Goal: Task Accomplishment & Management: Complete application form

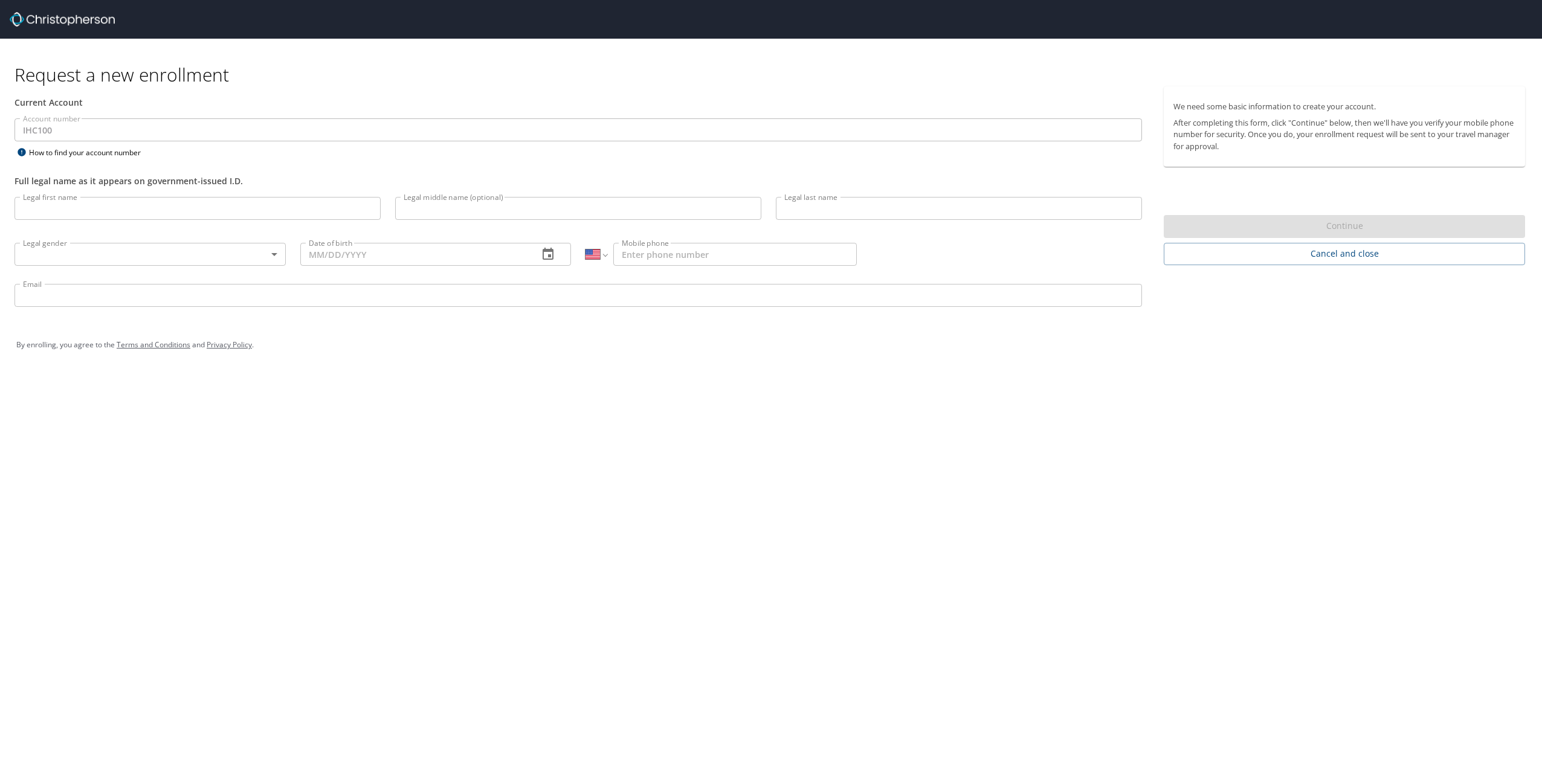
select select "US"
click at [239, 211] on input "Legal first name" at bounding box center [198, 208] width 366 height 23
type input "[PERSON_NAME]"
click at [198, 272] on div "Legal gender ​ Legal gender" at bounding box center [150, 254] width 286 height 46
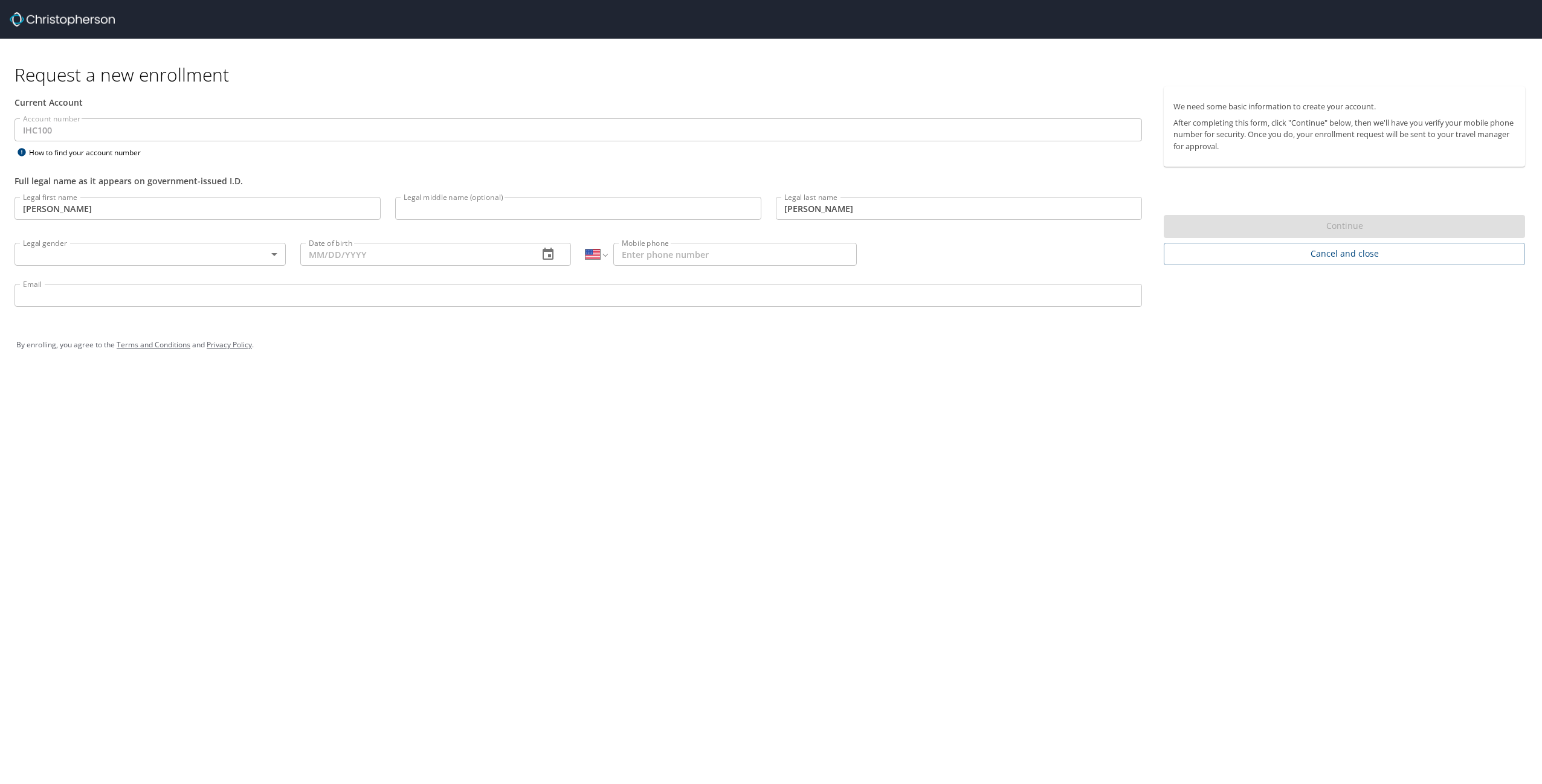
click at [205, 249] on body "Request a new enrollment Current Account Account number IHC100 Account number H…" at bounding box center [771, 392] width 1542 height 784
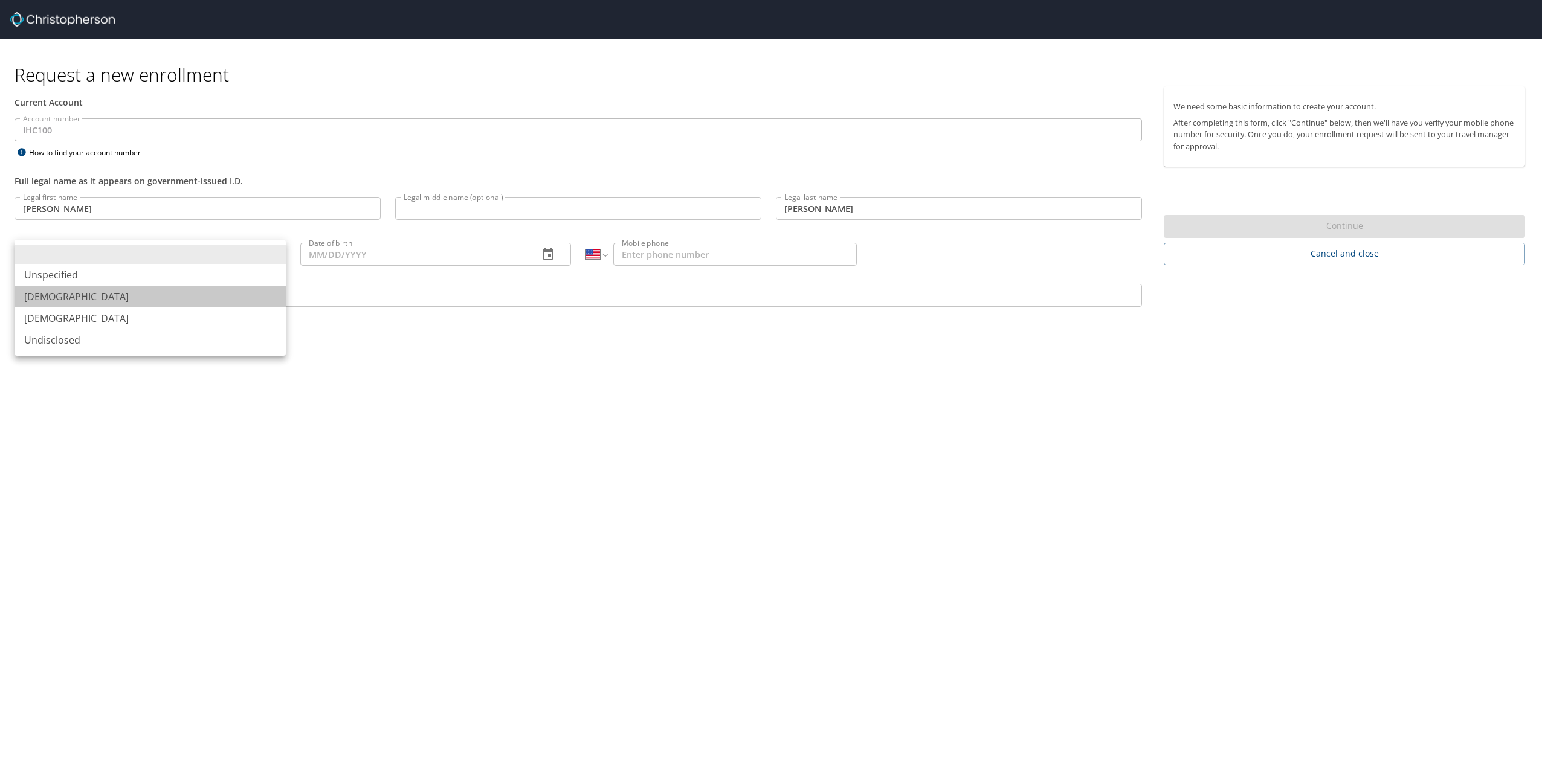
drag, startPoint x: 110, startPoint y: 295, endPoint x: 377, endPoint y: 290, distance: 267.0
click at [112, 295] on li "[DEMOGRAPHIC_DATA]" at bounding box center [150, 297] width 272 height 22
type input "[DEMOGRAPHIC_DATA]"
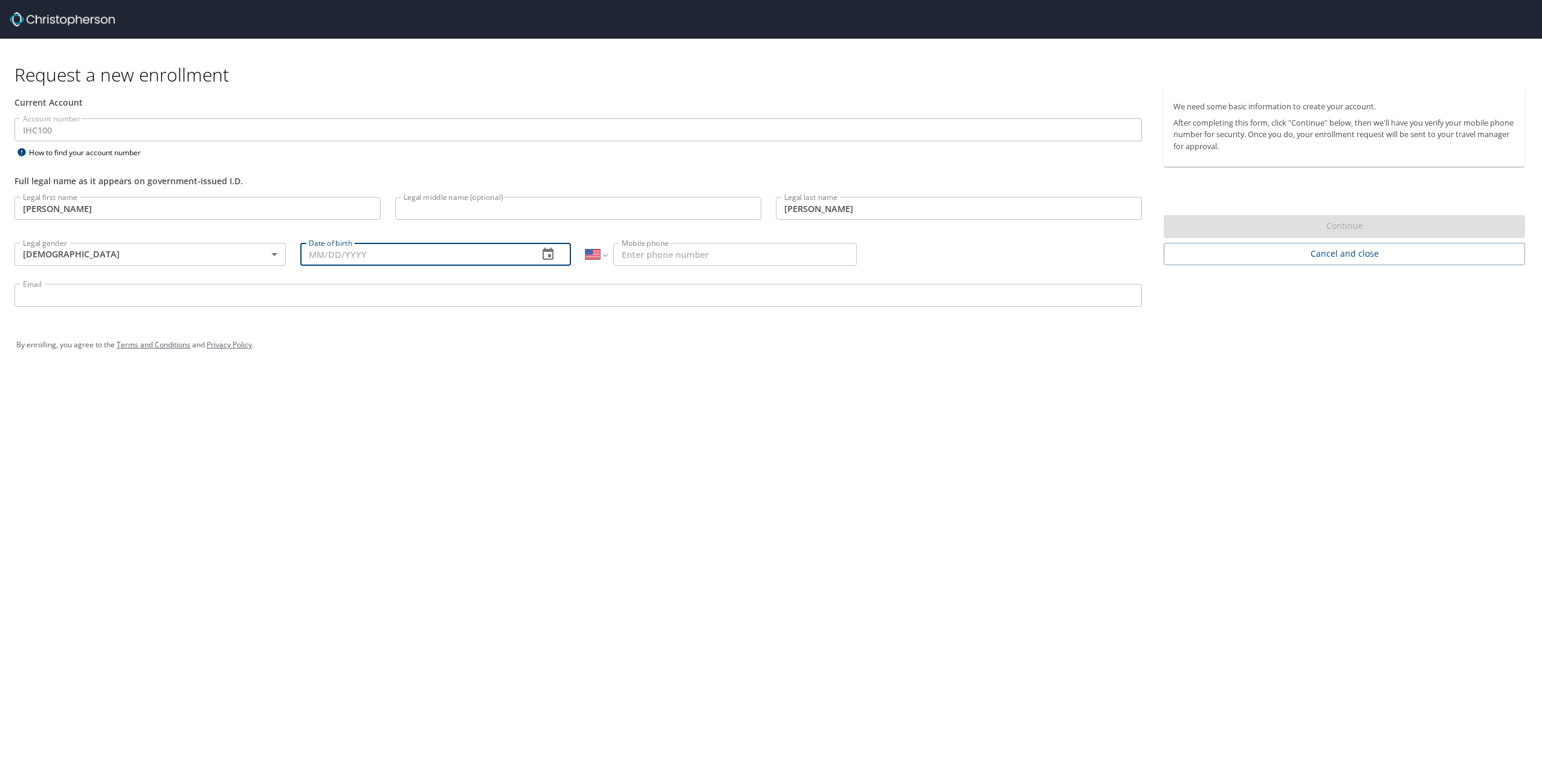
click at [407, 256] on input "Date of birth" at bounding box center [415, 254] width 229 height 23
type input "[DATE]"
click at [698, 255] on input "Mobile phone" at bounding box center [735, 254] width 244 height 23
type input "[PHONE_NUMBER]"
click at [641, 353] on div "By enrolling, you agree to the Terms and Conditions and Privacy Policy ." at bounding box center [771, 345] width 1510 height 30
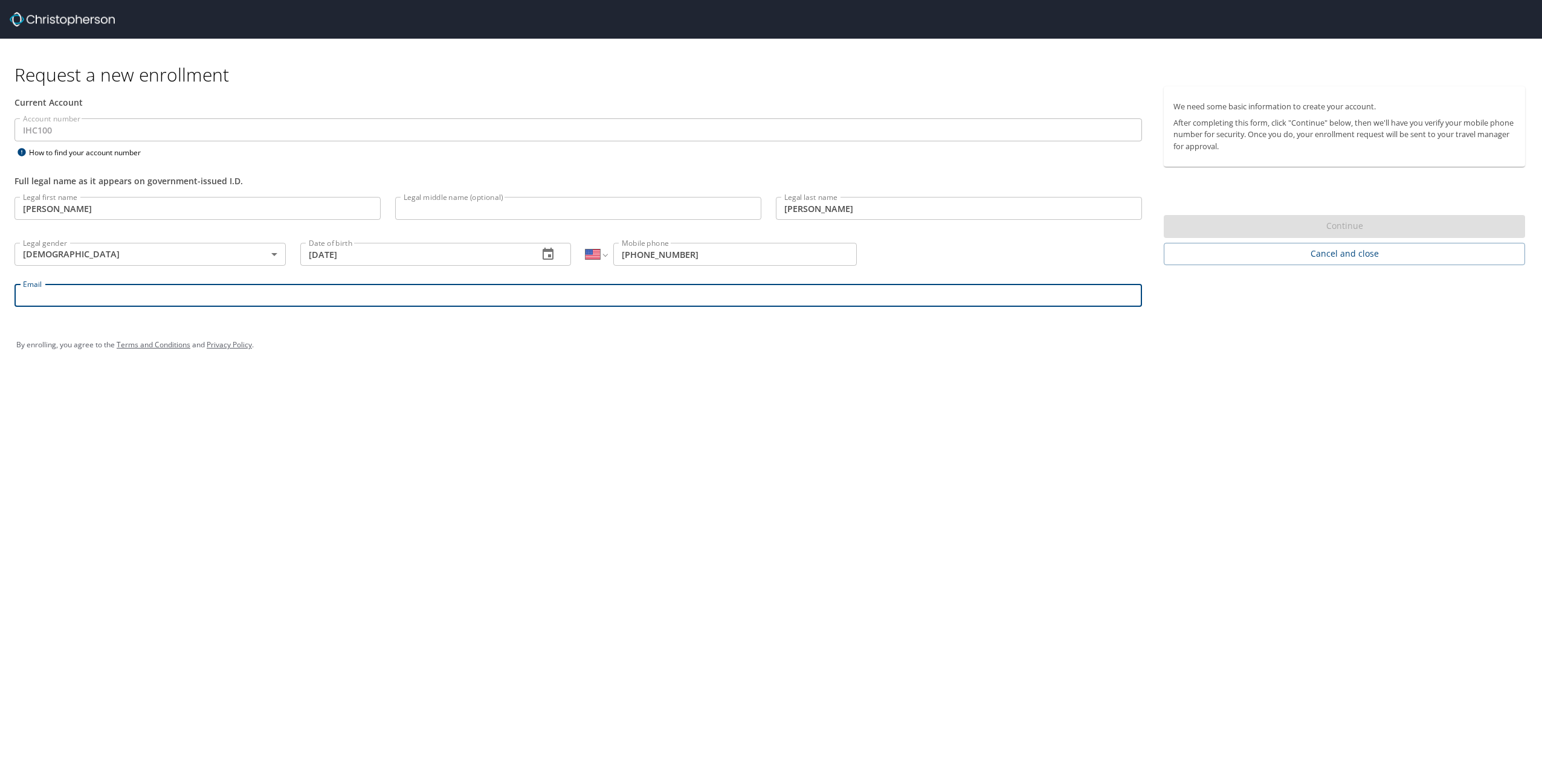
click at [287, 298] on input "Email" at bounding box center [578, 295] width 1128 height 23
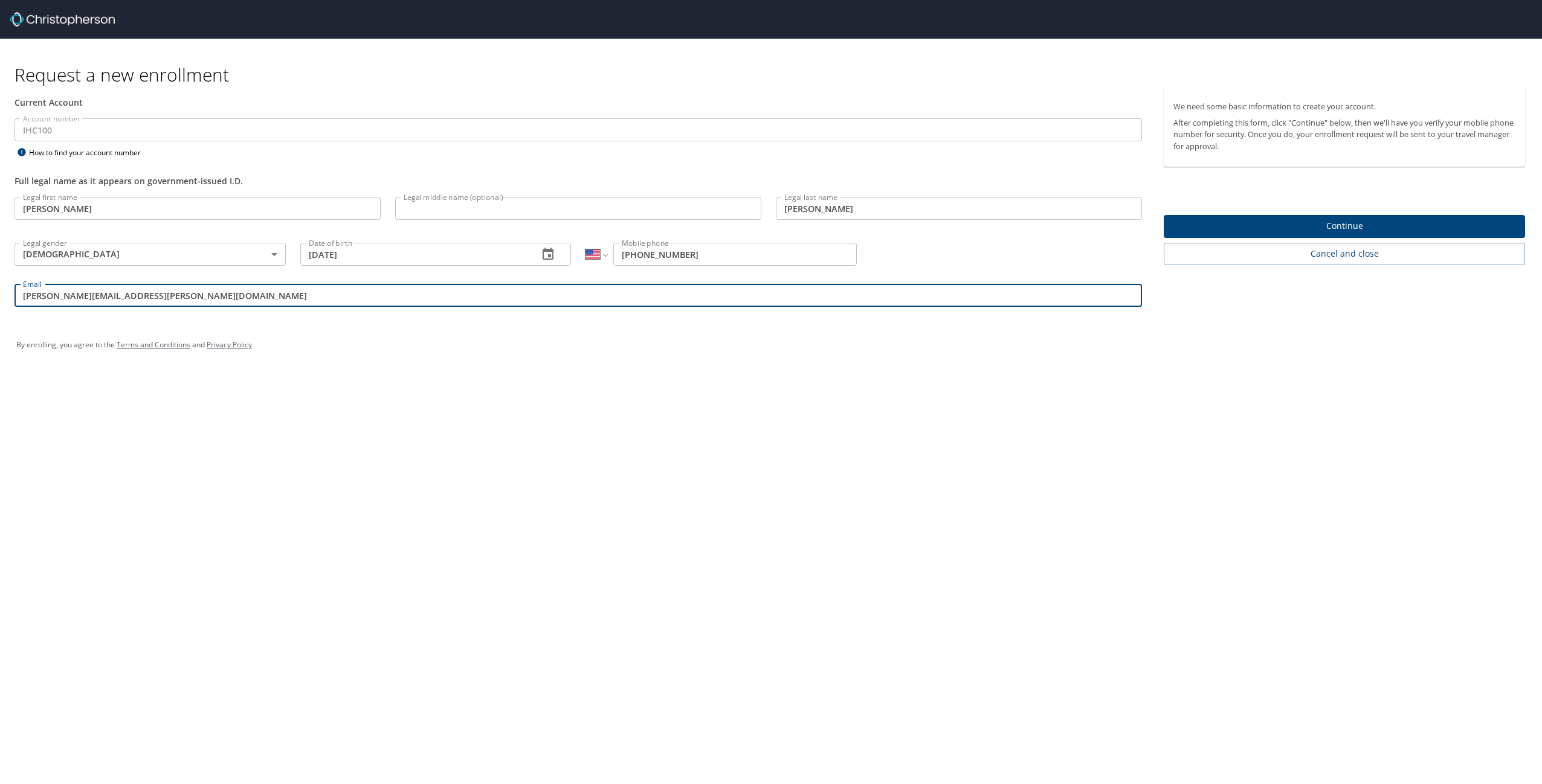
type input "[PERSON_NAME][EMAIL_ADDRESS][PERSON_NAME][DOMAIN_NAME]"
click at [449, 479] on div "Request a new enrollment Current Account Account number IHC100 Account number H…" at bounding box center [771, 392] width 1542 height 784
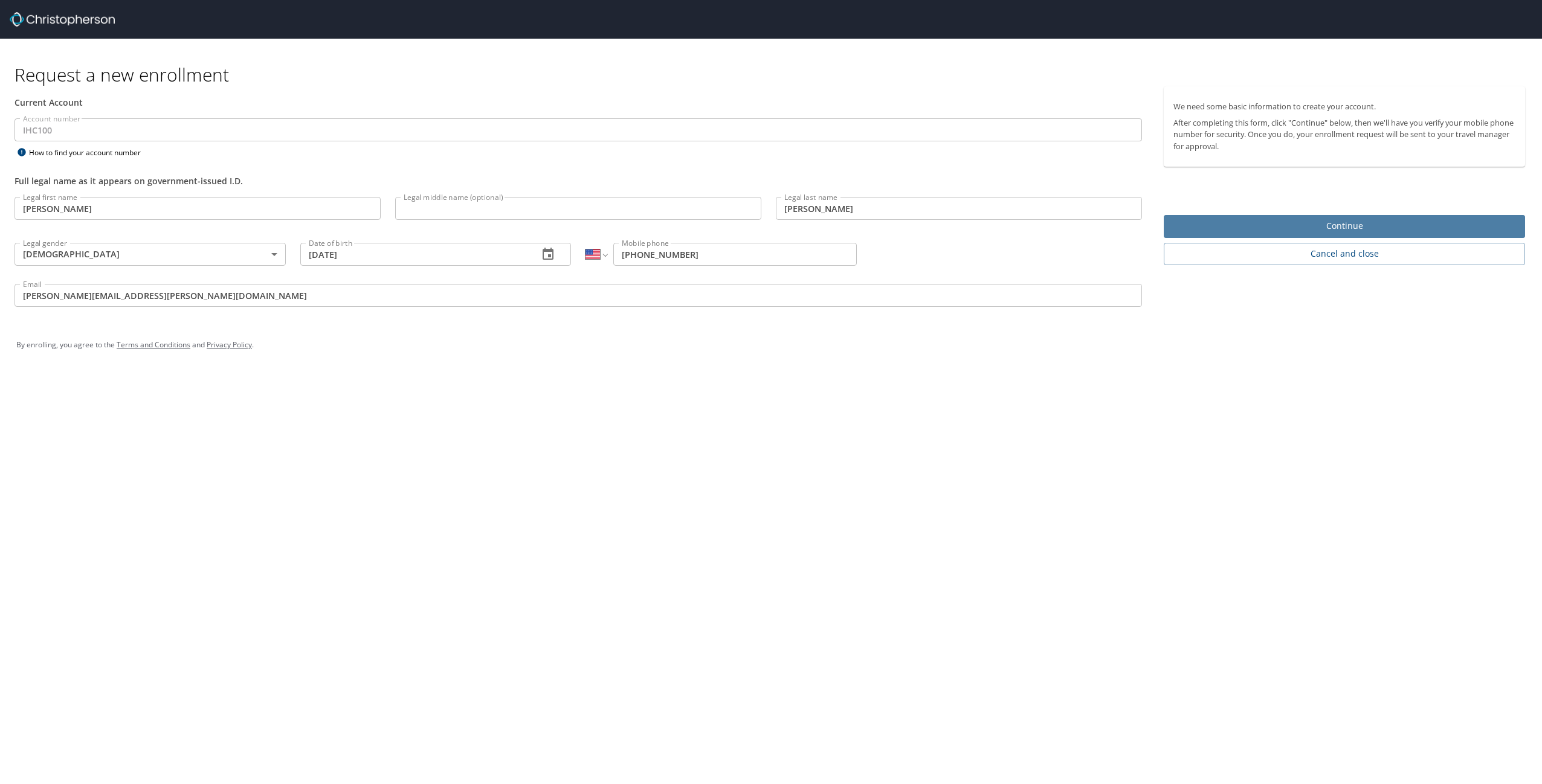
click at [1241, 232] on span "Continue" at bounding box center [1344, 226] width 342 height 15
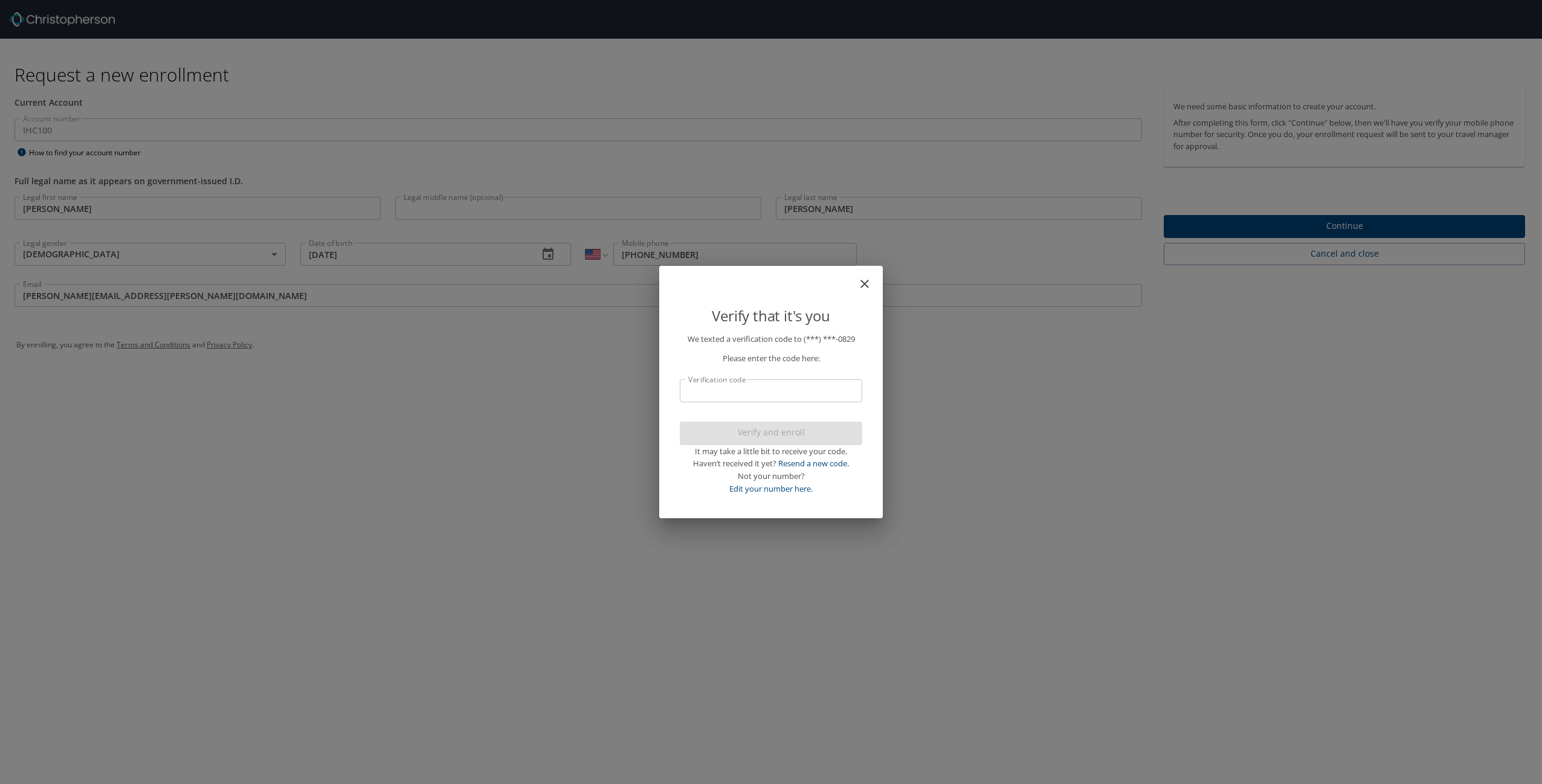
drag, startPoint x: 725, startPoint y: 392, endPoint x: 743, endPoint y: 398, distance: 19.0
click at [727, 392] on input "Verification code" at bounding box center [771, 390] width 182 height 23
type input "809399"
click at [753, 431] on span "Verify and enroll" at bounding box center [771, 433] width 163 height 15
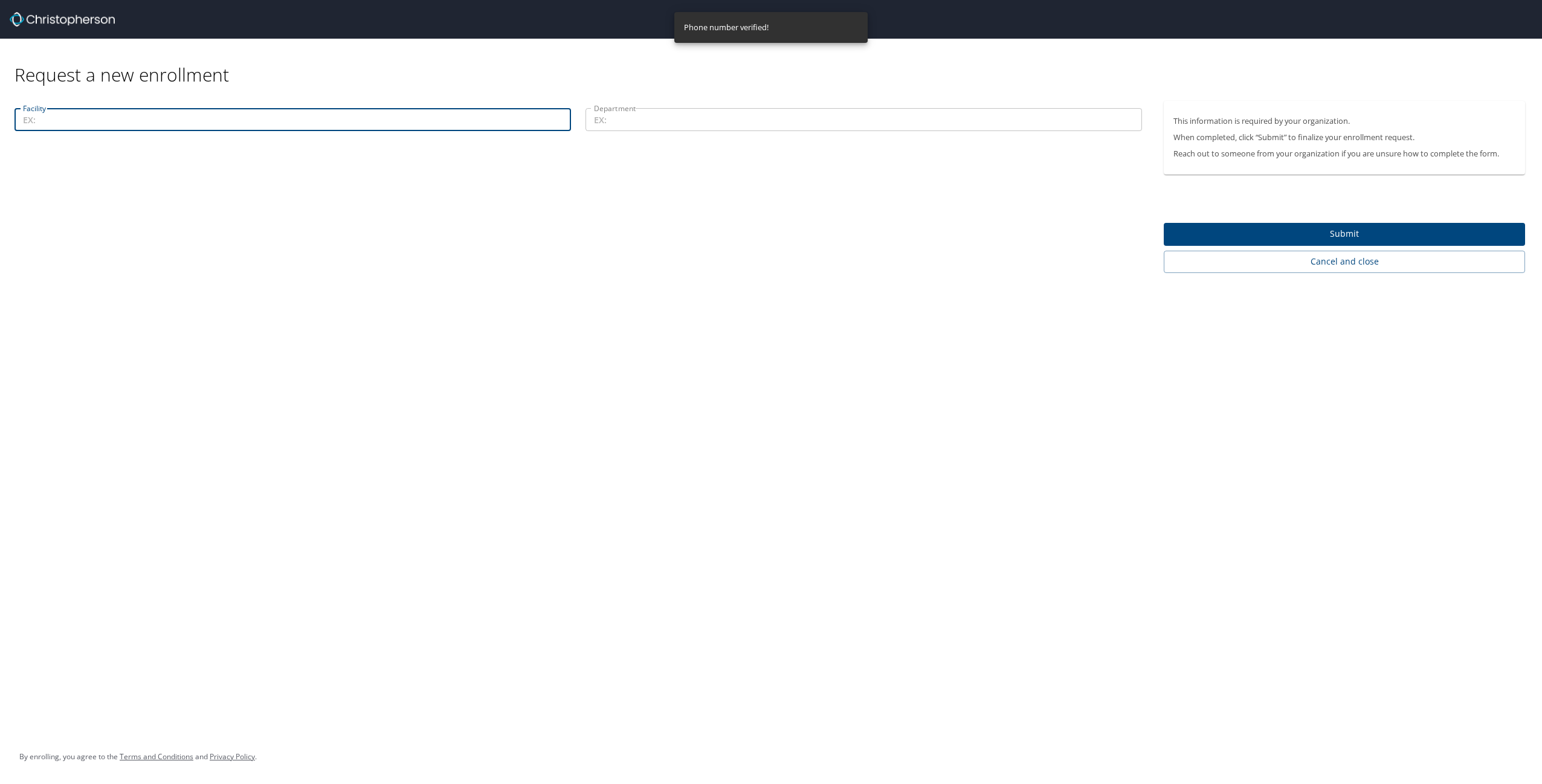
click at [191, 124] on input "Facility" at bounding box center [293, 120] width 556 height 23
click at [683, 110] on input "Department" at bounding box center [863, 120] width 556 height 23
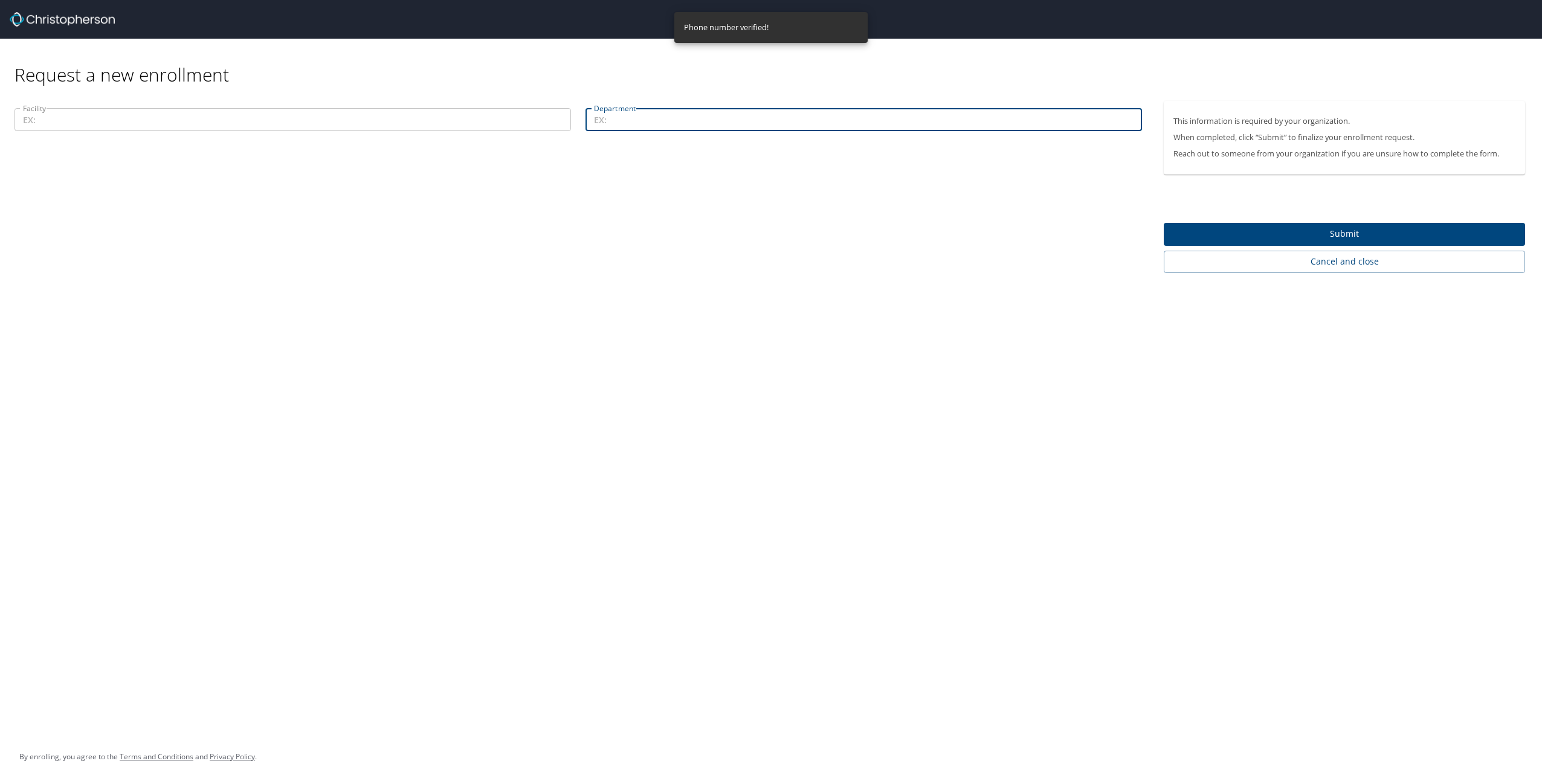
click at [497, 104] on div "Facility Facility" at bounding box center [293, 121] width 571 height 40
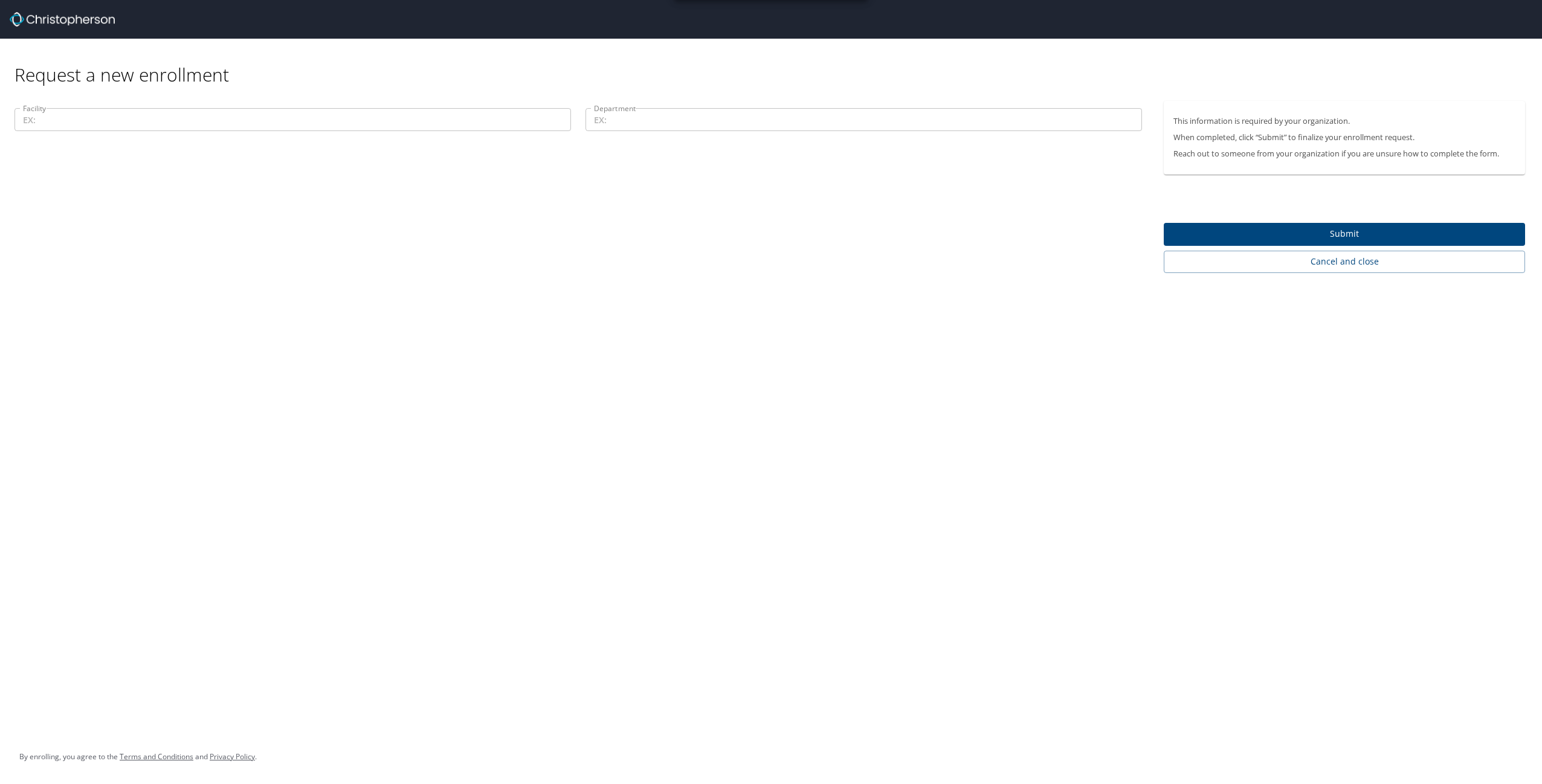
click at [443, 119] on input "Facility" at bounding box center [293, 120] width 556 height 23
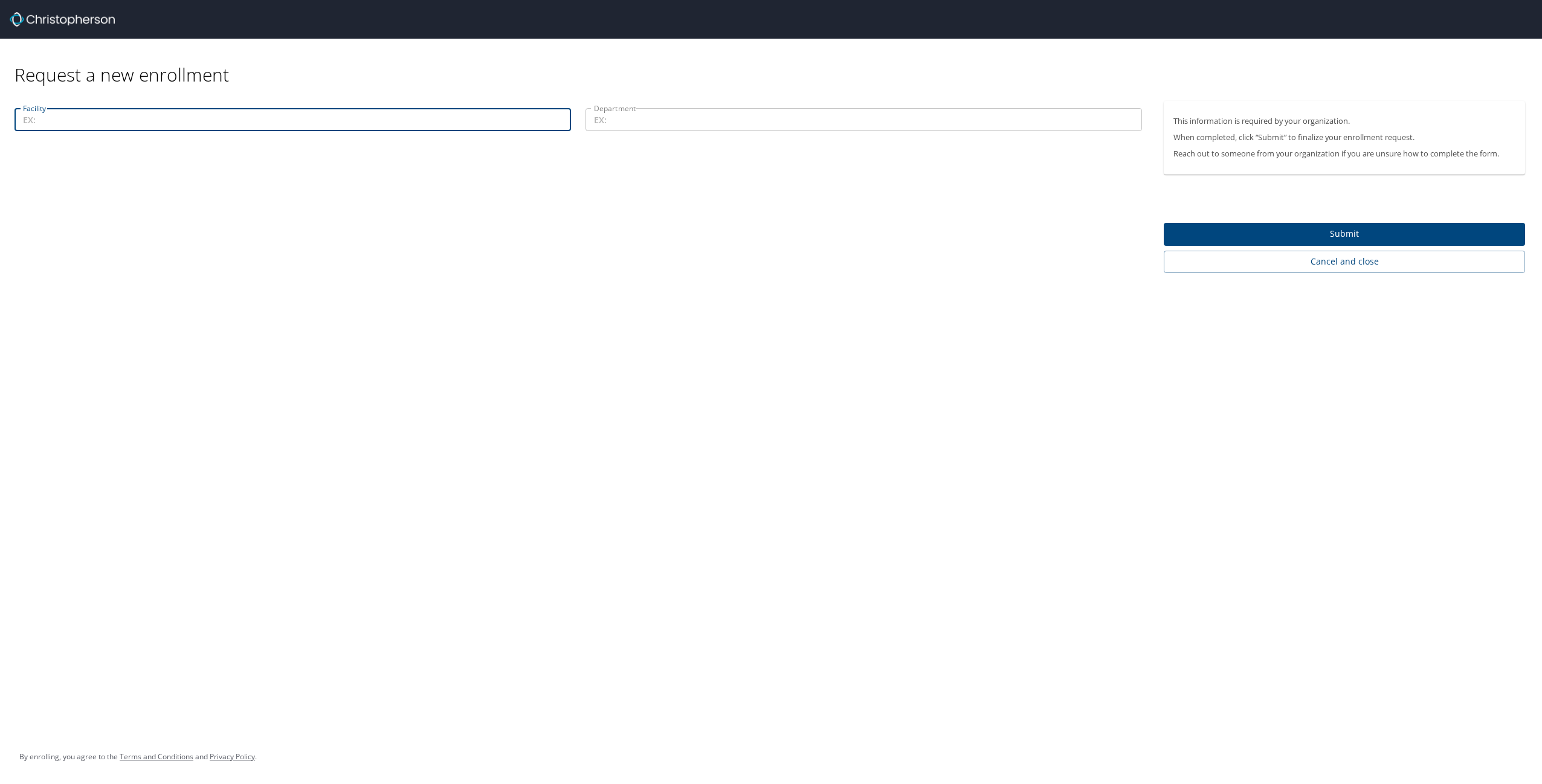
click at [442, 122] on input "Facility" at bounding box center [293, 120] width 556 height 23
click at [665, 121] on input "Department" at bounding box center [863, 120] width 556 height 23
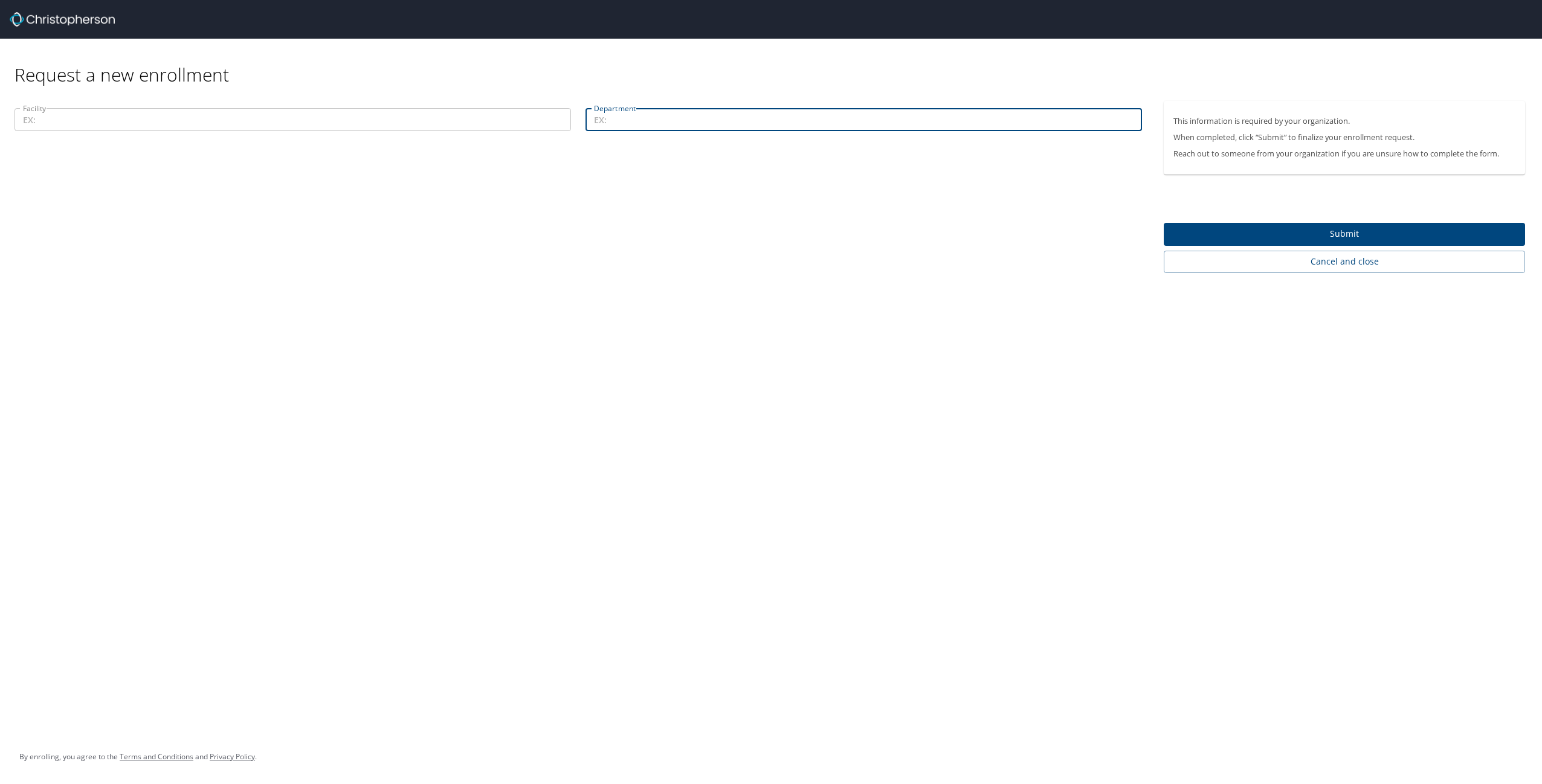
click at [534, 120] on input "Facility" at bounding box center [293, 120] width 556 height 23
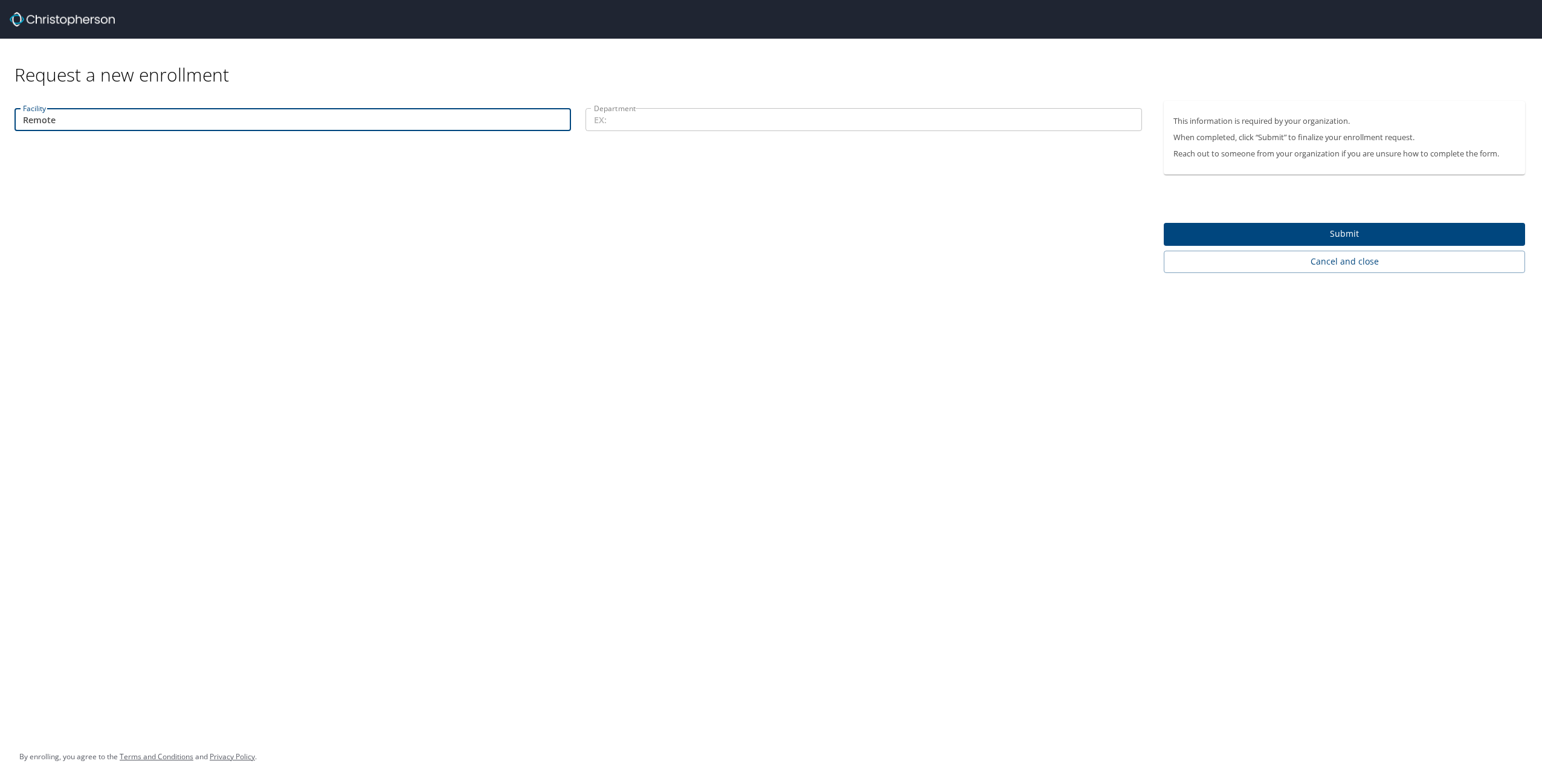
type input "Remote"
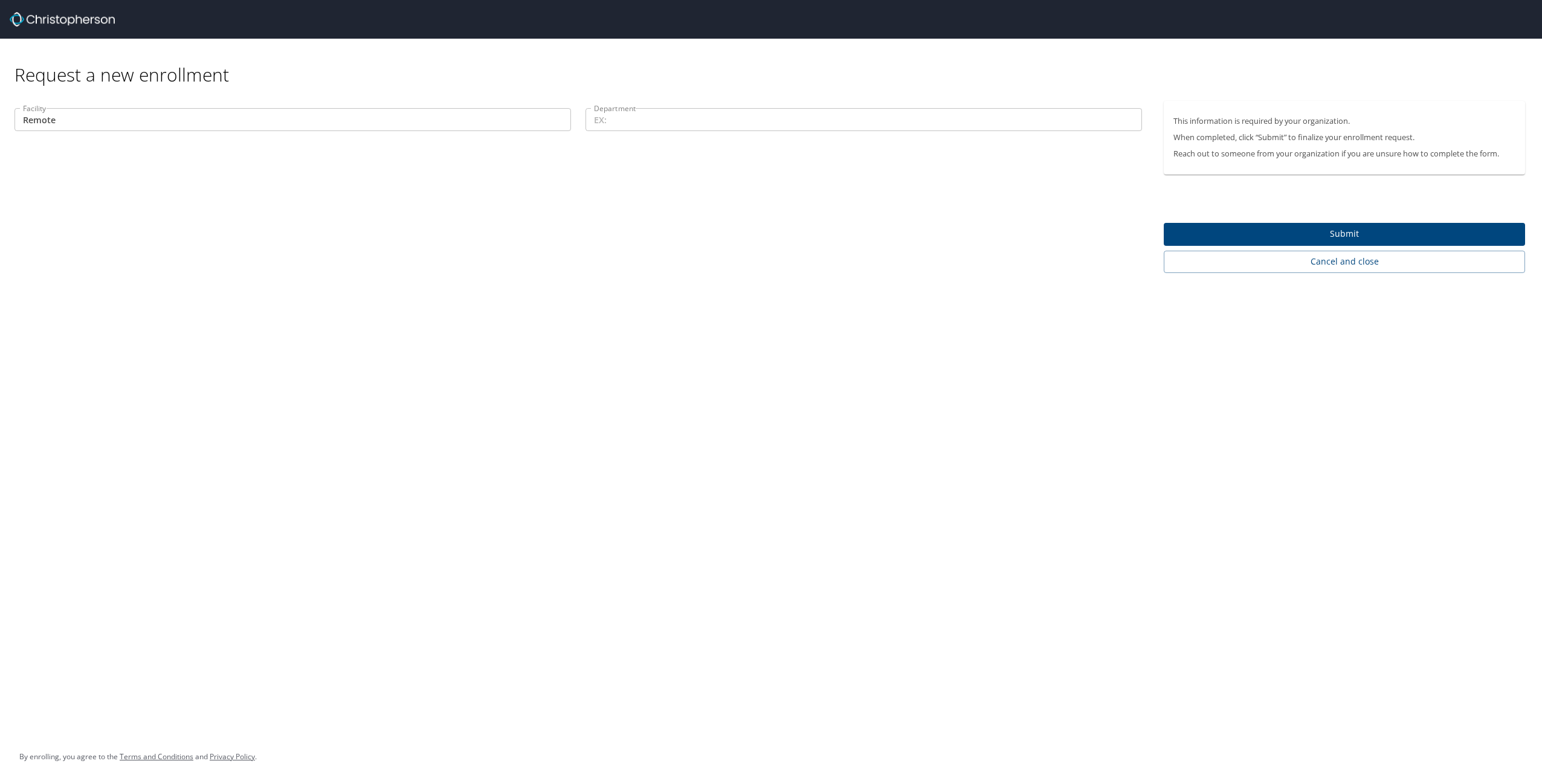
click at [696, 215] on div "Facility Remote Facility Department Department" at bounding box center [578, 187] width 1157 height 172
click at [694, 123] on input "Department" at bounding box center [863, 120] width 556 height 23
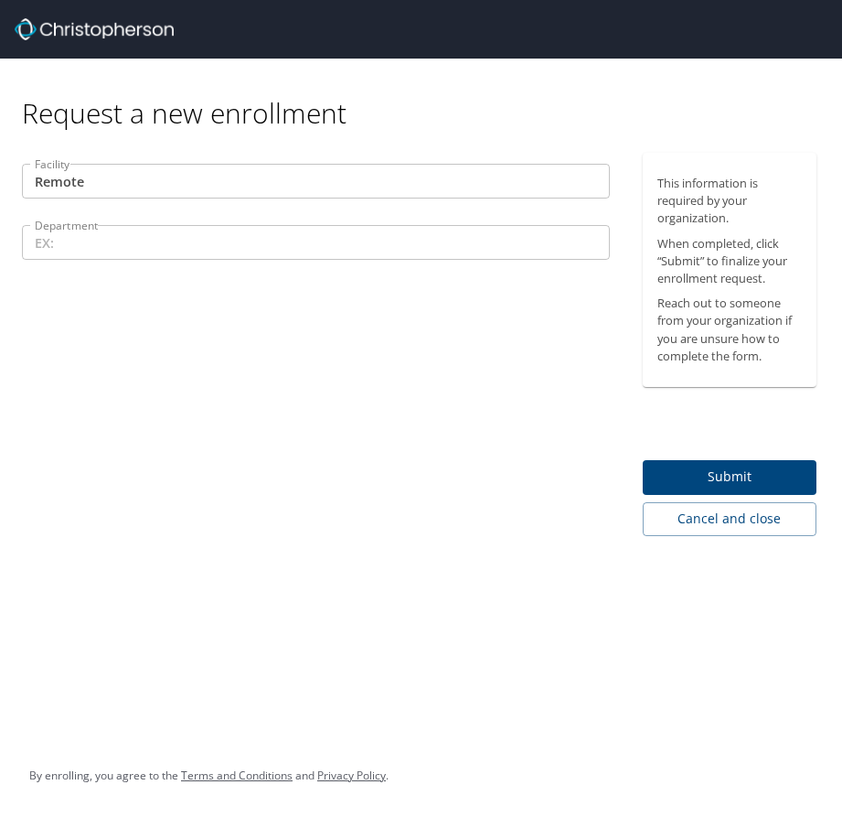
drag, startPoint x: 252, startPoint y: 245, endPoint x: 264, endPoint y: 275, distance: 32.8
click at [252, 245] on input "Department" at bounding box center [316, 242] width 588 height 35
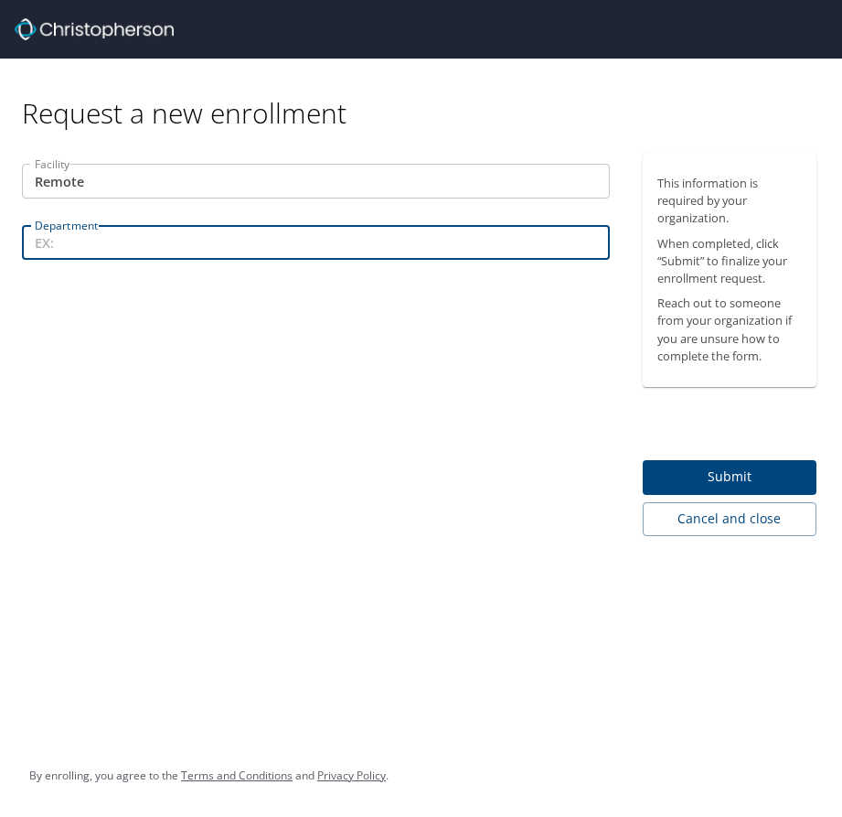
paste input "101-70406 - ITDS Digital Services"
type input "101-70406 - ITDS Digital Services"
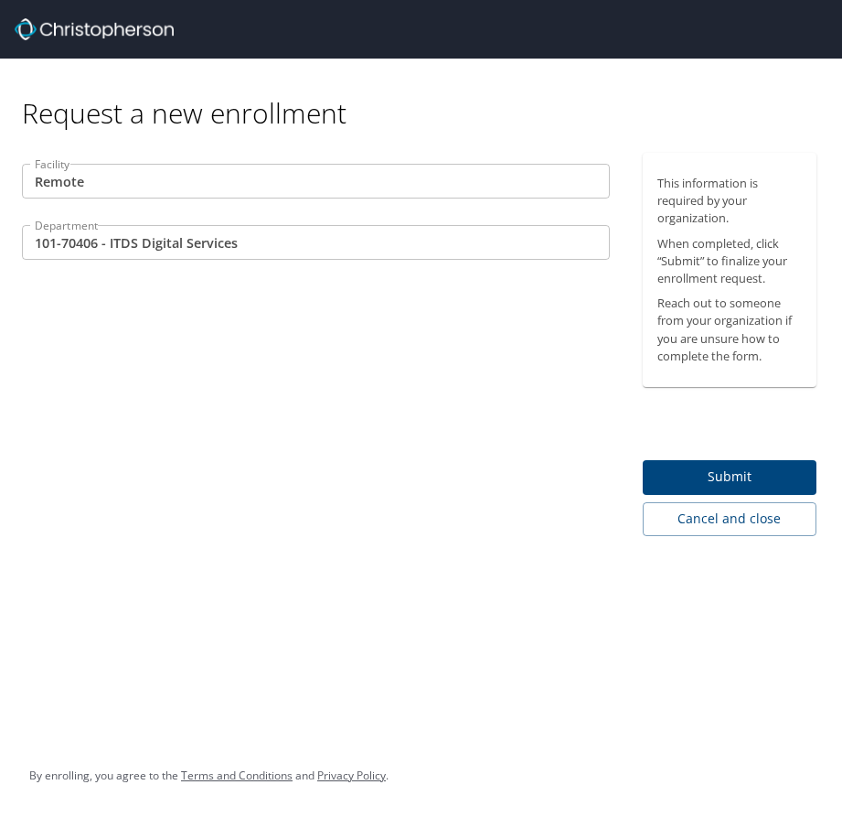
click at [273, 346] on div "Facility Remote Facility Department 101-70406 - ITDS Digital Services Department" at bounding box center [316, 344] width 632 height 383
